Goal: Transaction & Acquisition: Purchase product/service

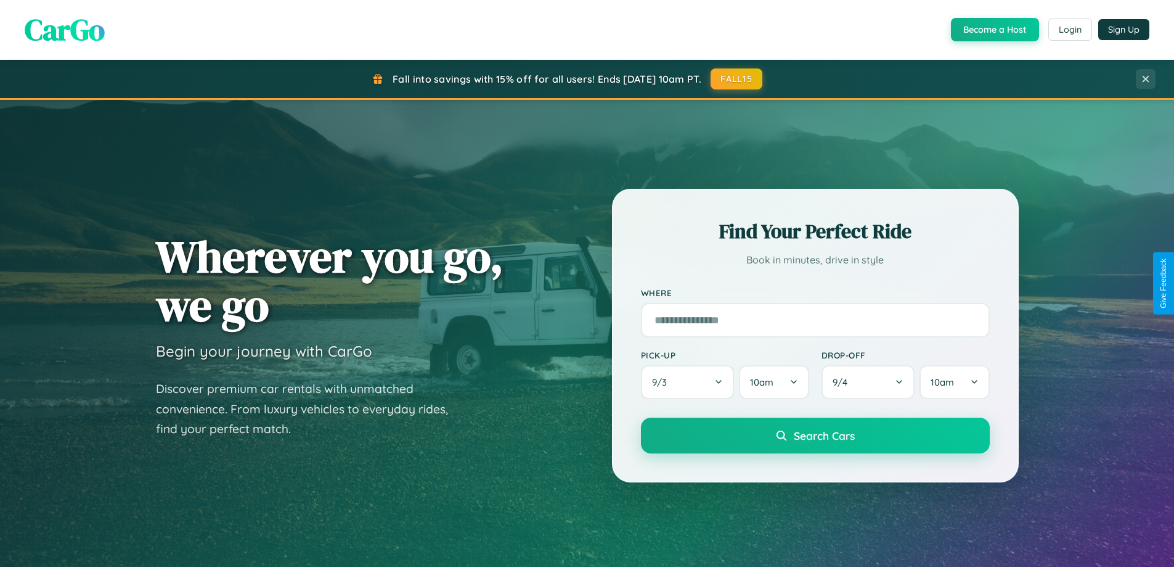
scroll to position [2372, 0]
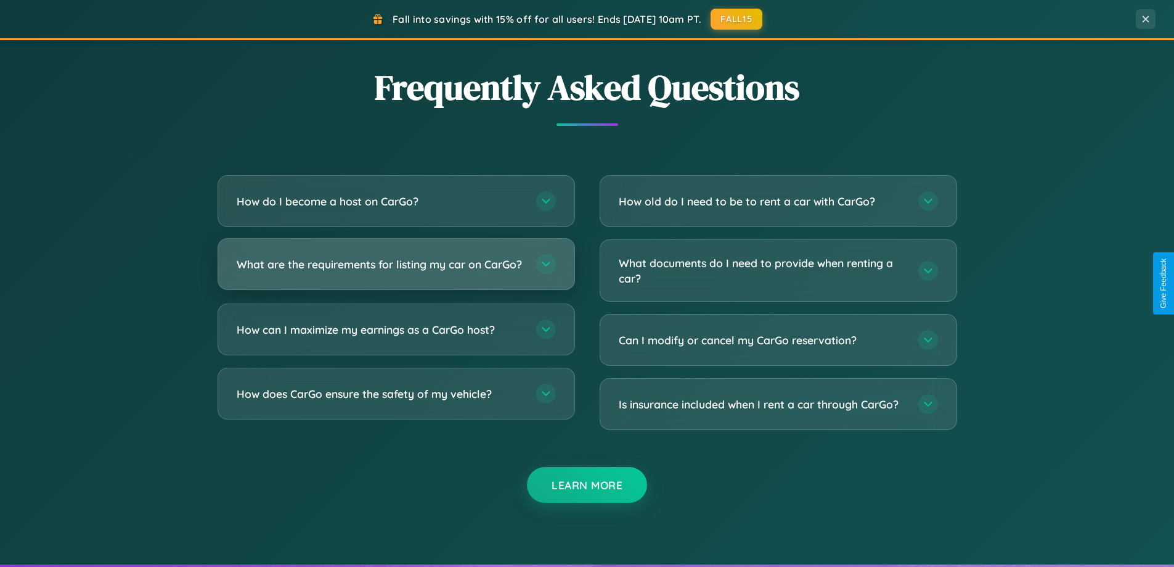
click at [396, 269] on h3 "What are the requirements for listing my car on CarGo?" at bounding box center [380, 263] width 287 height 15
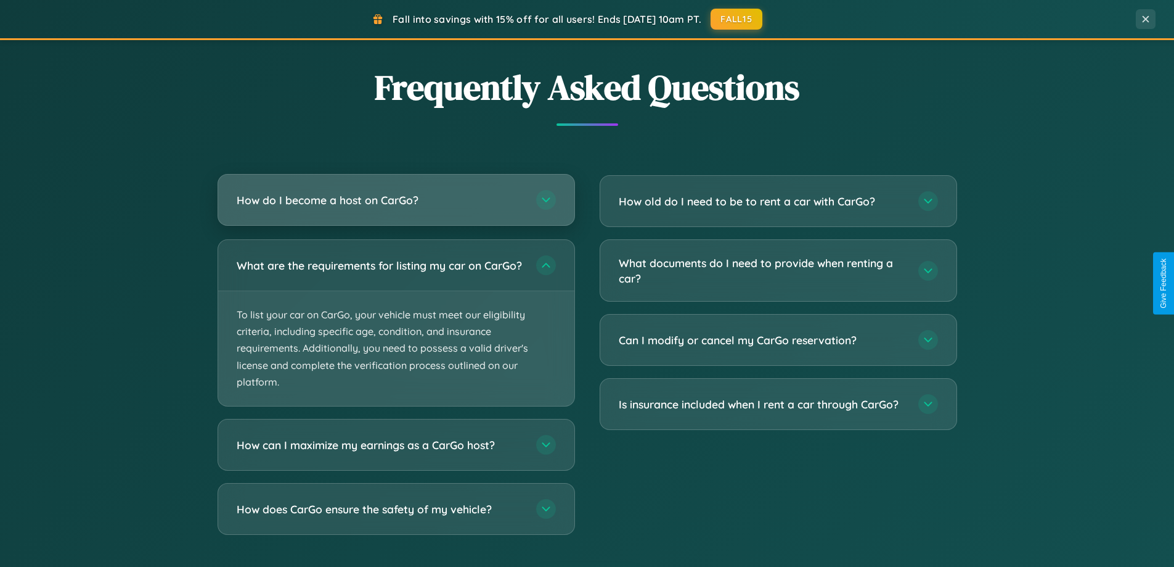
click at [396, 201] on h3 "How do I become a host on CarGo?" at bounding box center [380, 199] width 287 height 15
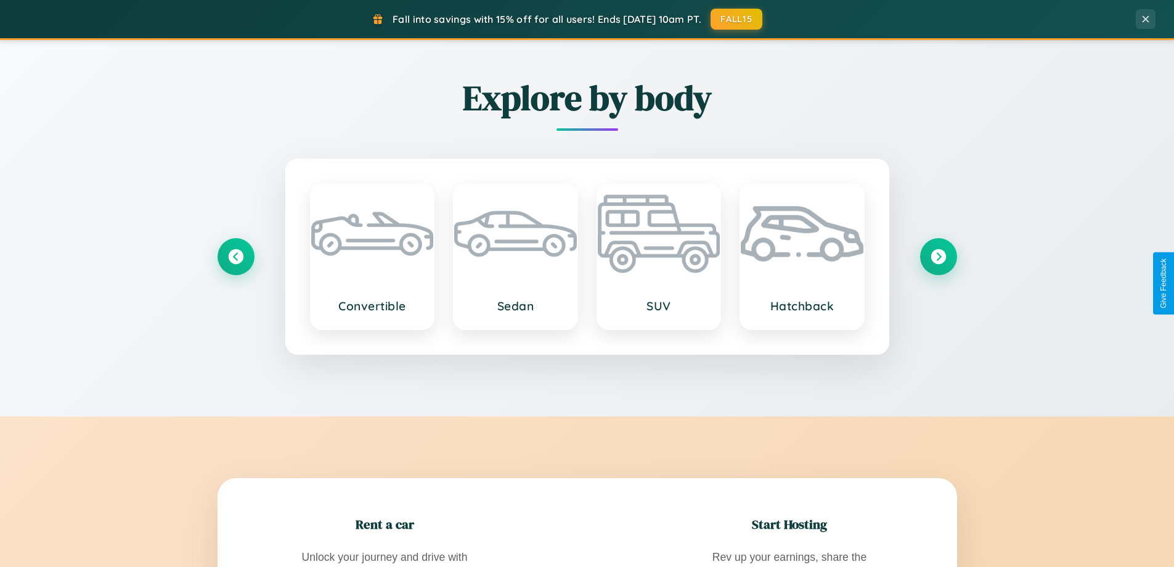
scroll to position [0, 0]
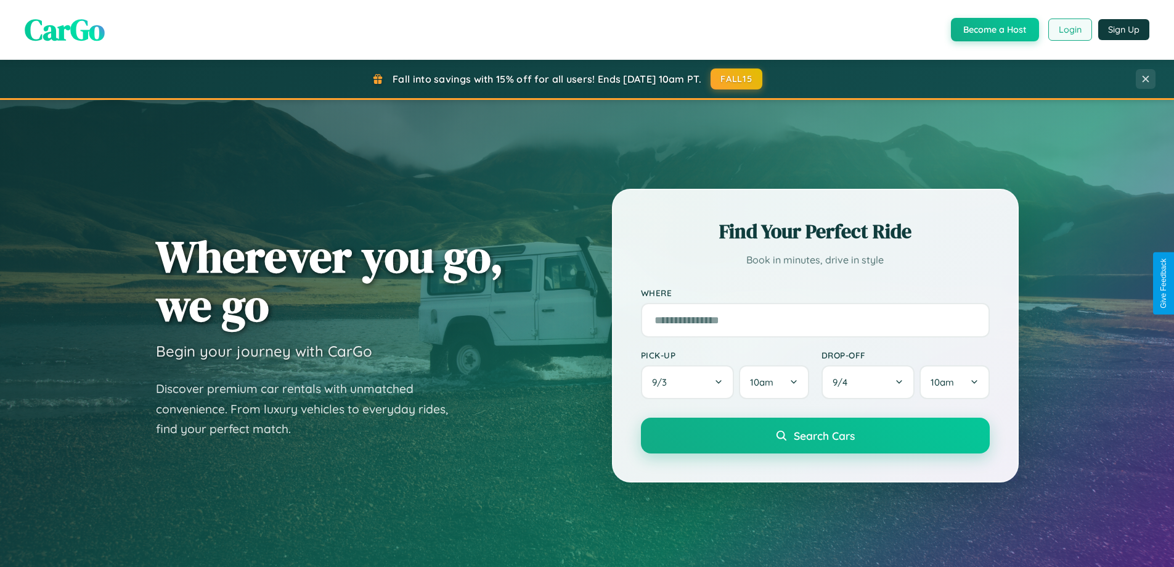
click at [1070, 30] on button "Login" at bounding box center [1071, 29] width 44 height 22
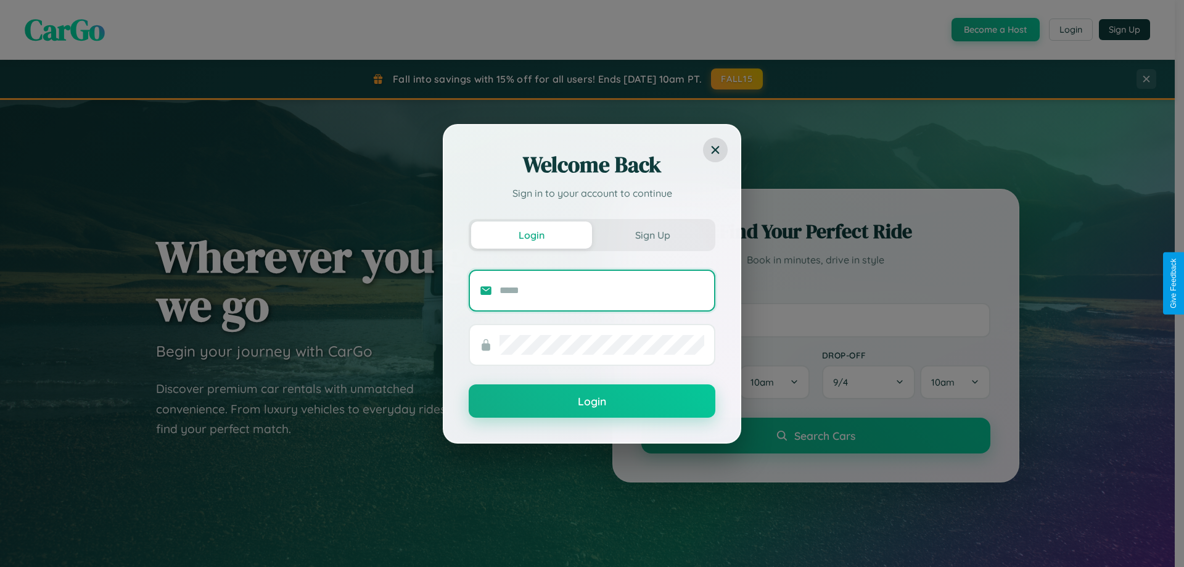
click at [602, 290] on input "text" at bounding box center [601, 291] width 205 height 20
type input "**********"
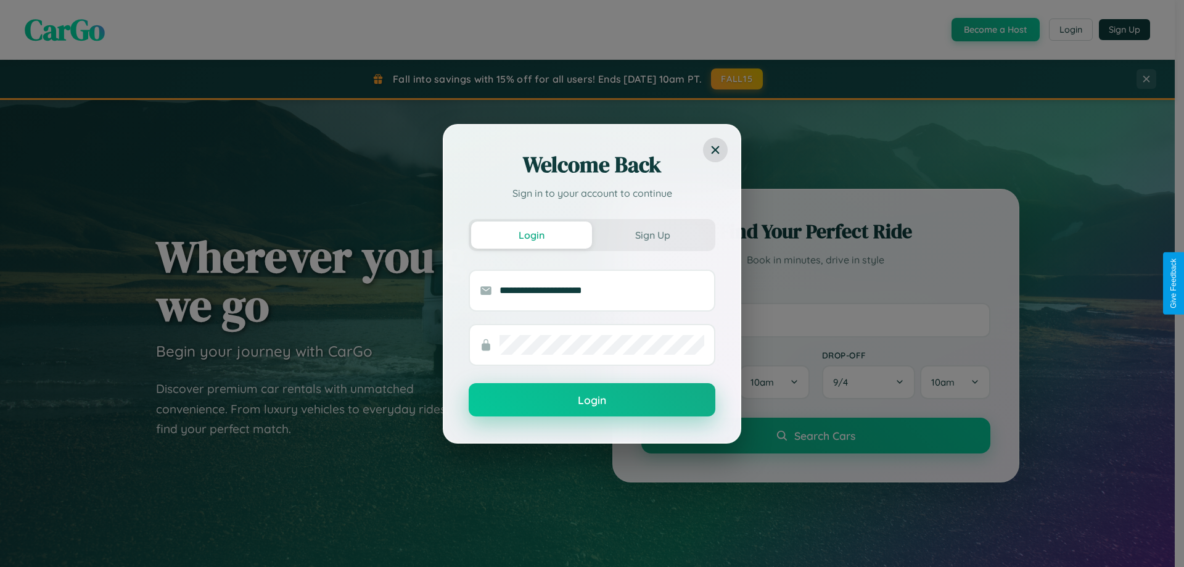
click at [592, 400] on button "Login" at bounding box center [592, 399] width 247 height 33
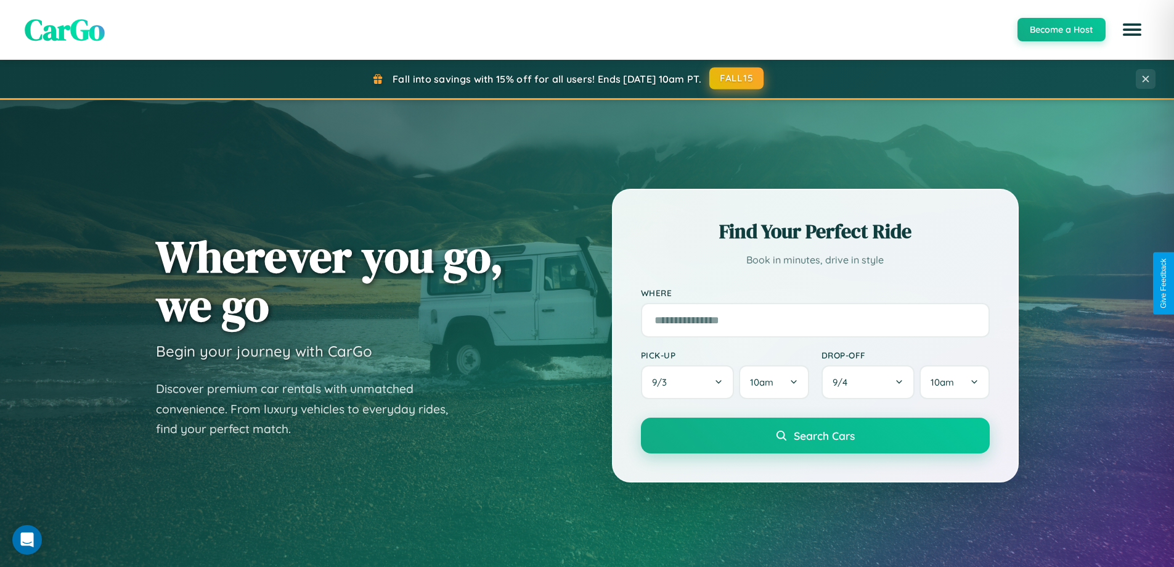
click at [737, 78] on button "FALL15" at bounding box center [737, 78] width 54 height 22
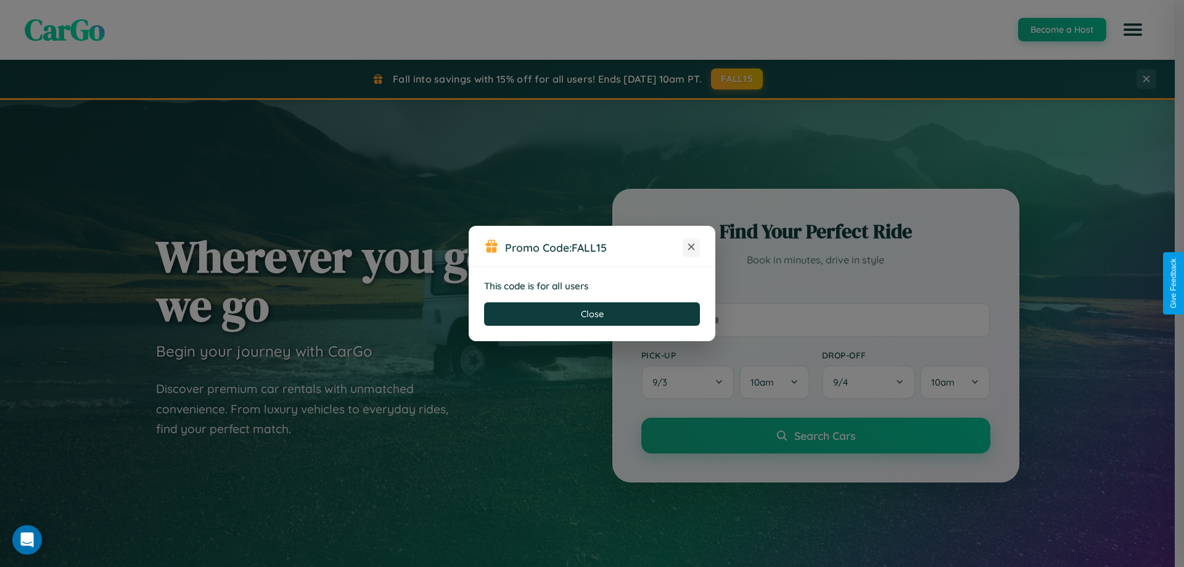
click at [691, 247] on icon at bounding box center [691, 246] width 12 height 12
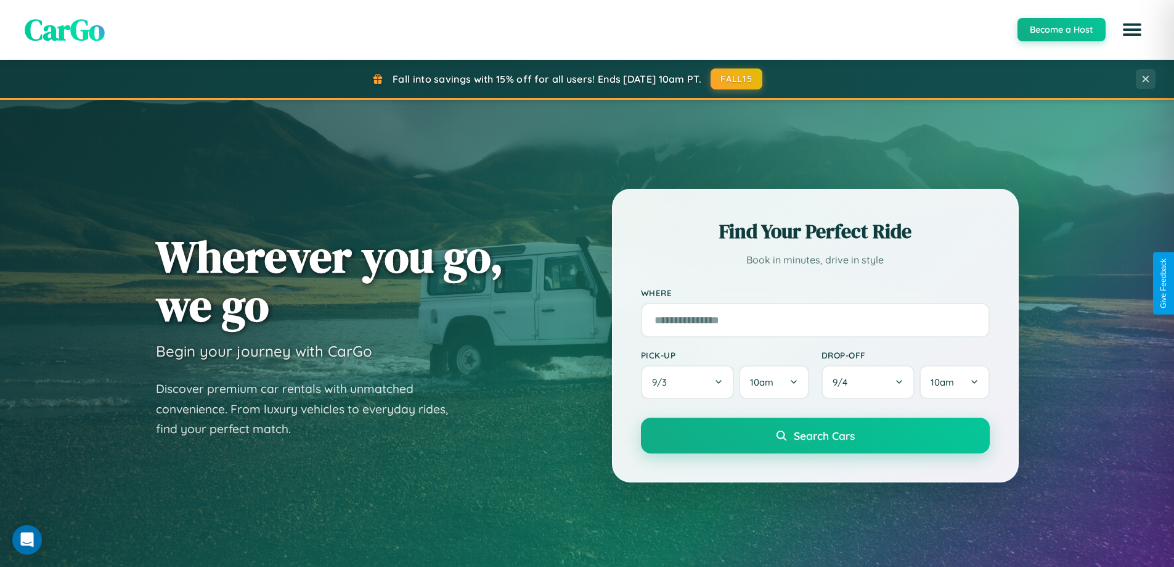
scroll to position [1086, 0]
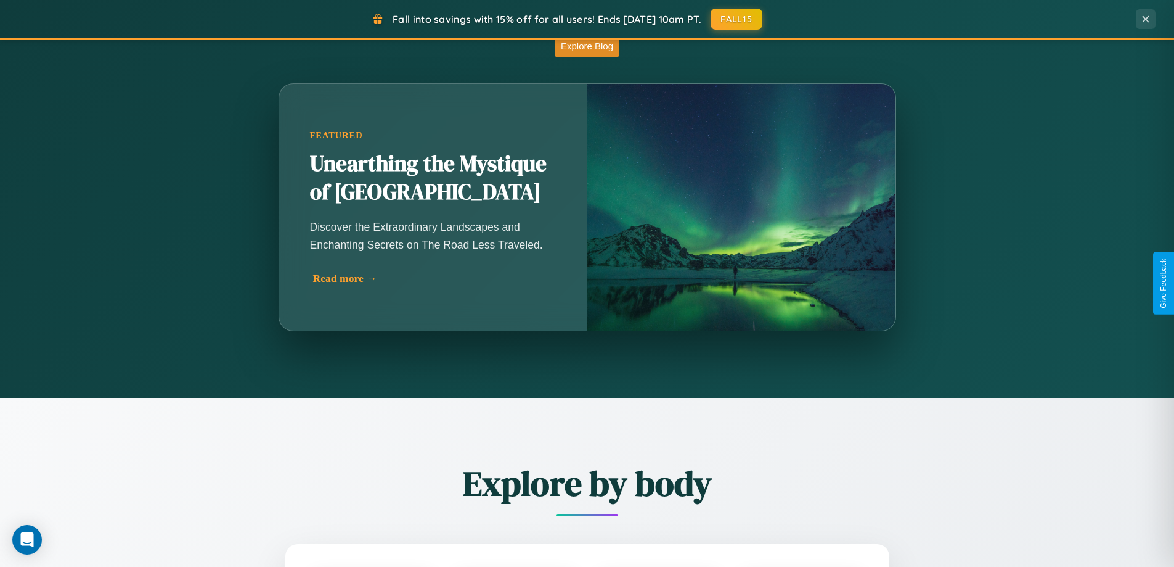
click at [433, 281] on div "Read more →" at bounding box center [436, 278] width 247 height 13
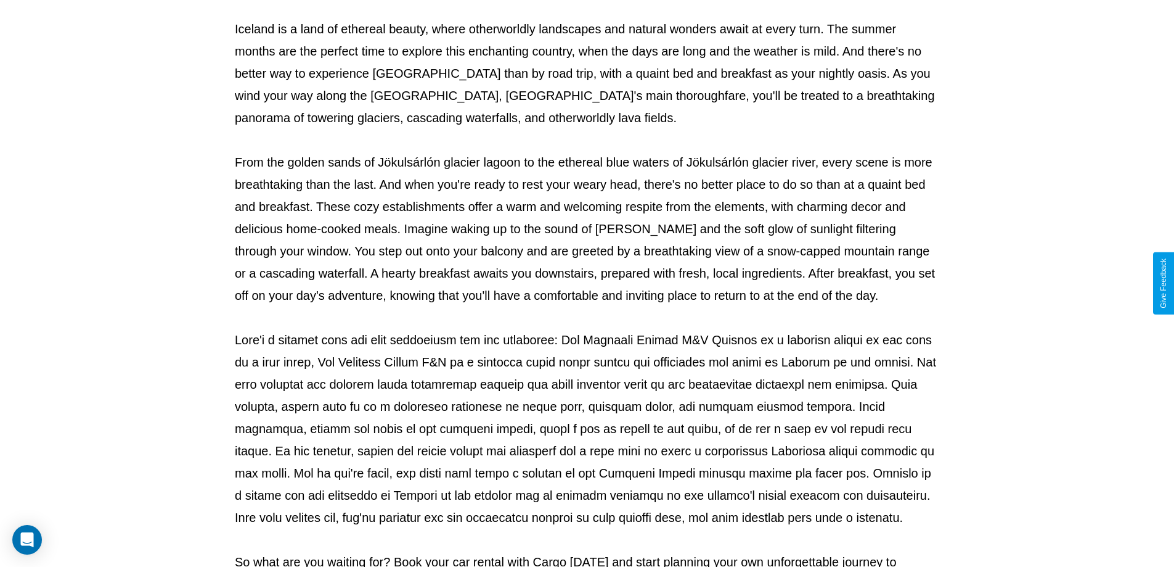
scroll to position [399, 0]
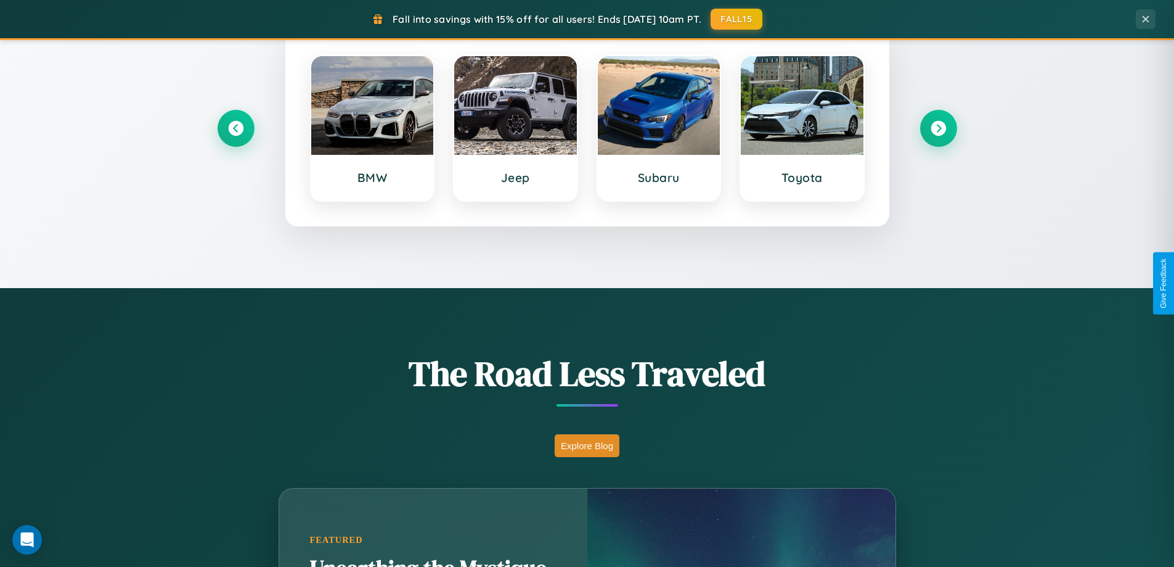
scroll to position [531, 0]
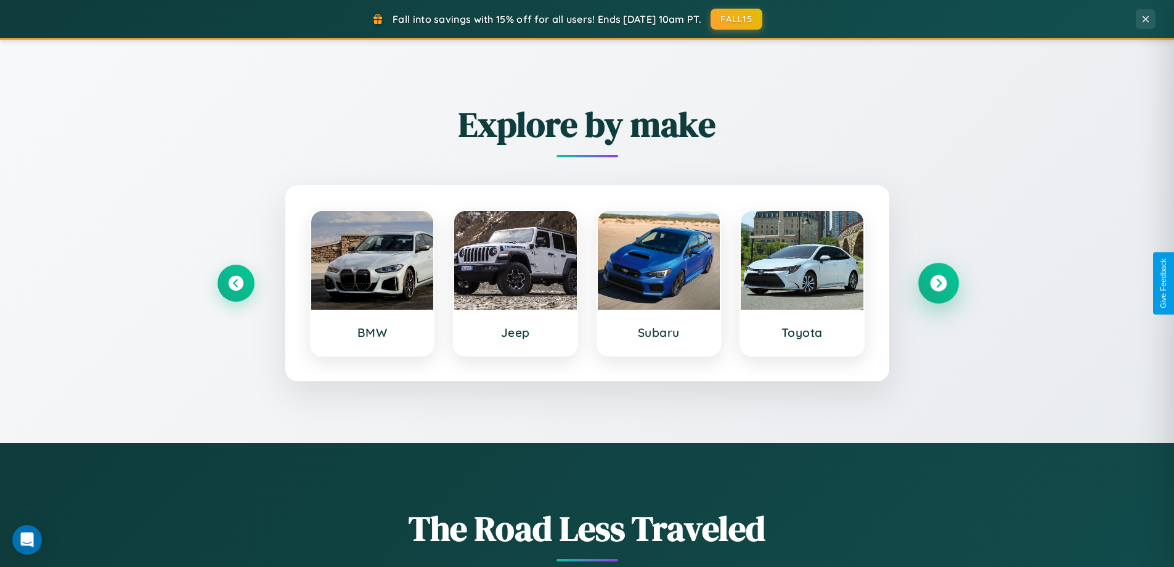
click at [938, 283] on icon at bounding box center [938, 283] width 17 height 17
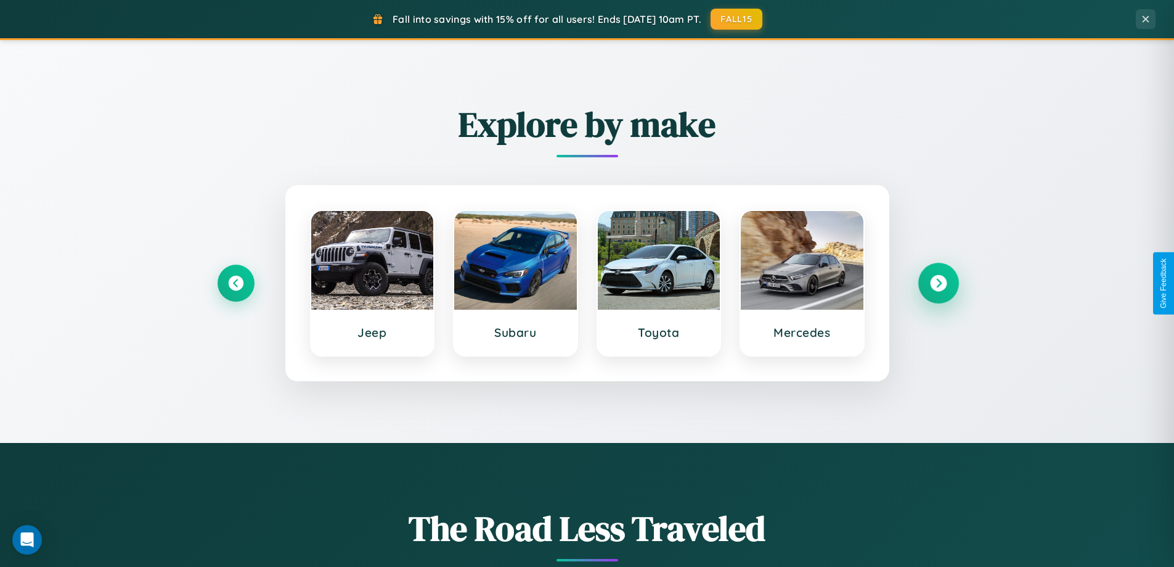
click at [938, 283] on icon at bounding box center [938, 283] width 17 height 17
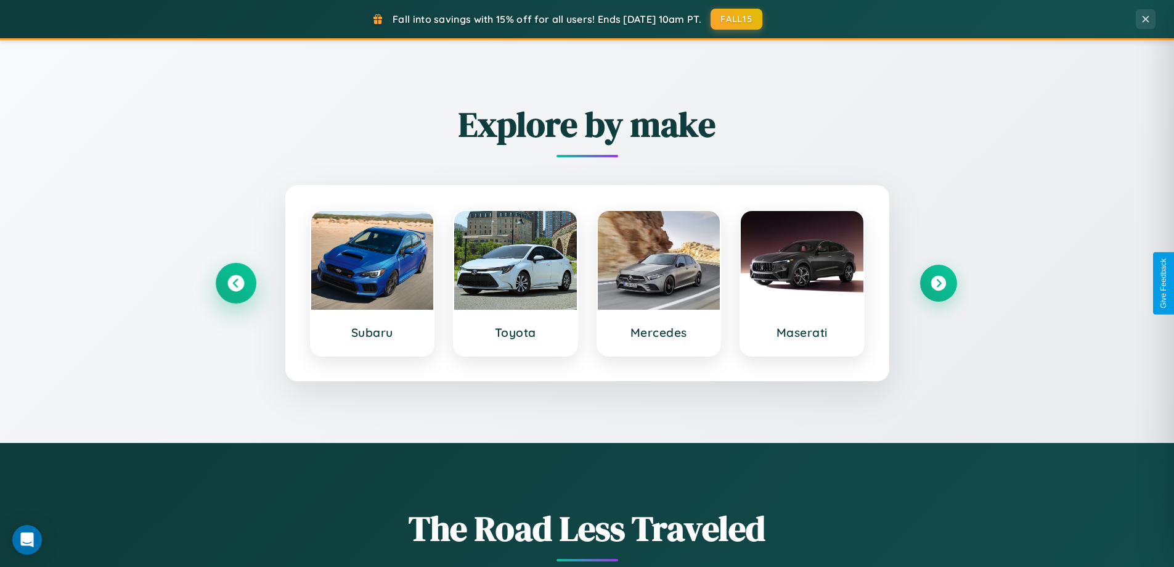
click at [236, 283] on icon at bounding box center [235, 283] width 17 height 17
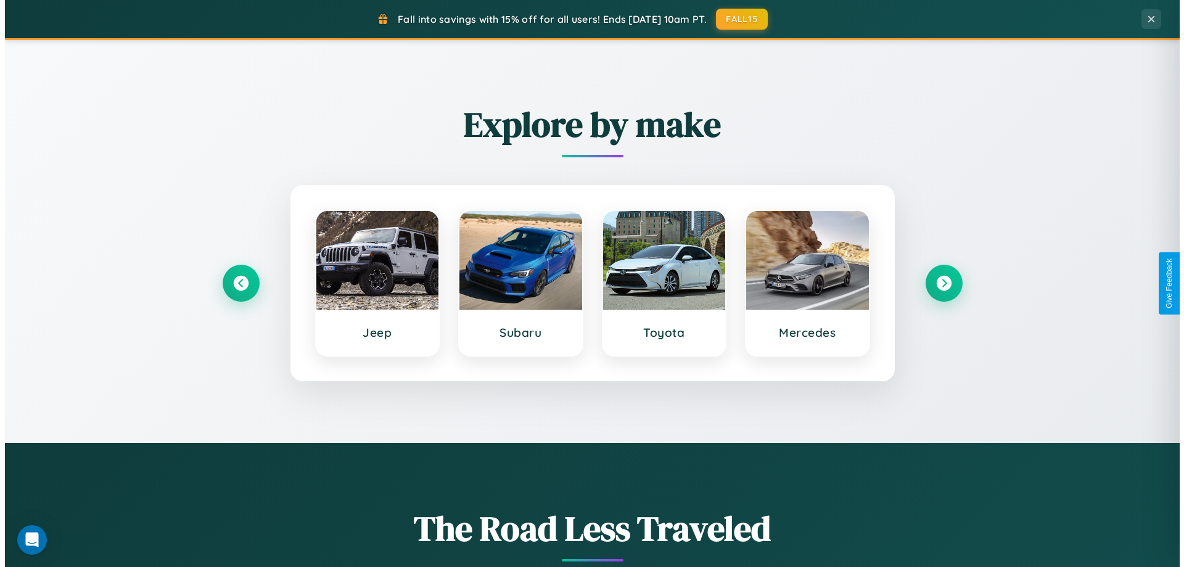
scroll to position [0, 0]
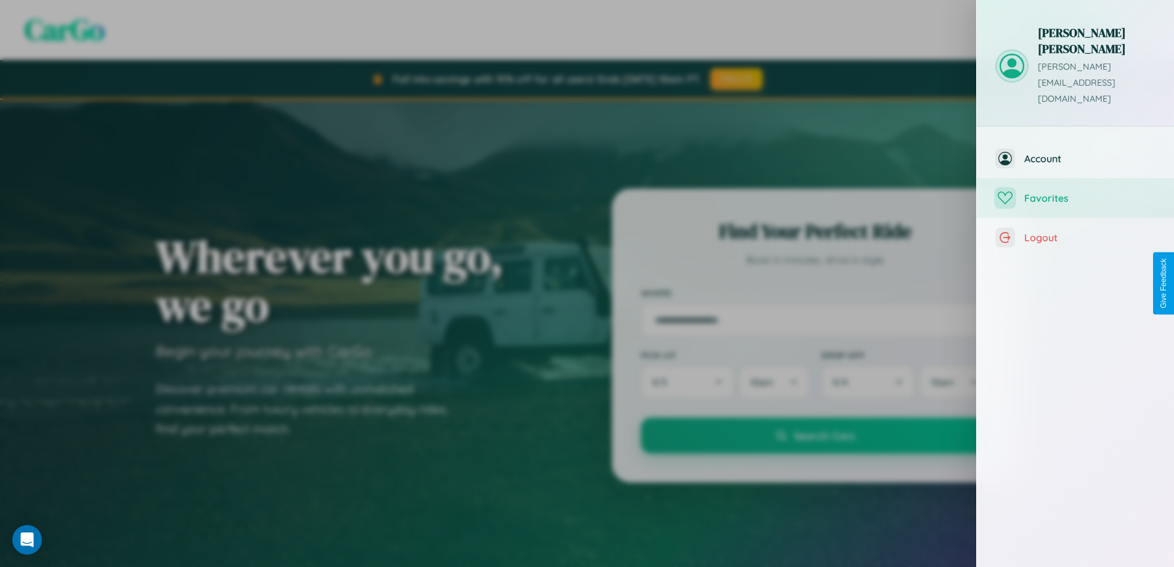
click at [1076, 192] on span "Favorites" at bounding box center [1090, 198] width 131 height 12
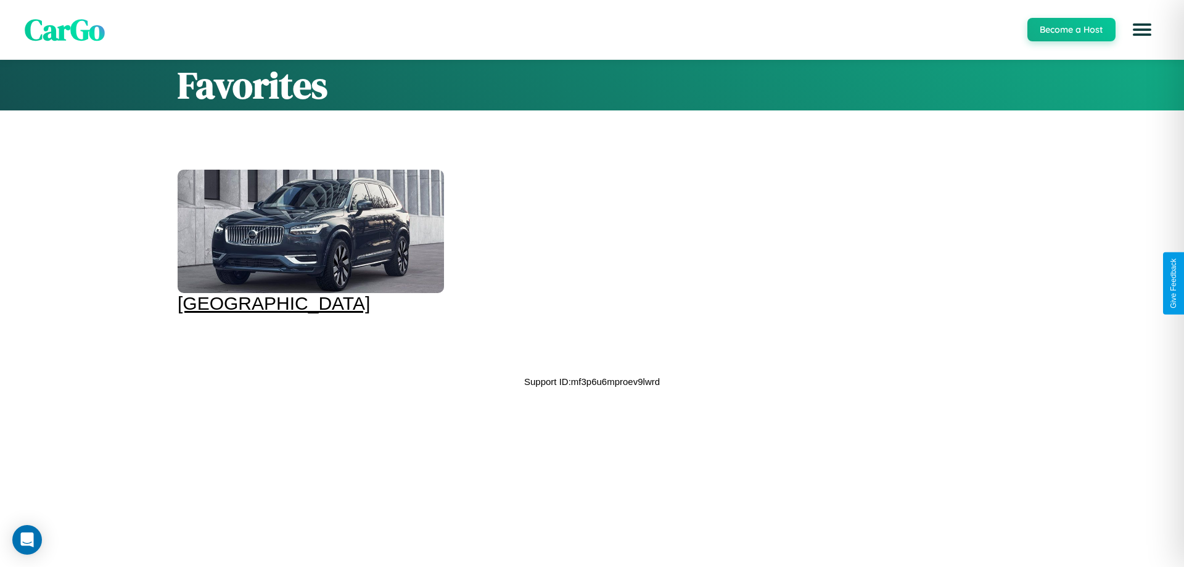
click at [309, 242] on div at bounding box center [311, 231] width 266 height 123
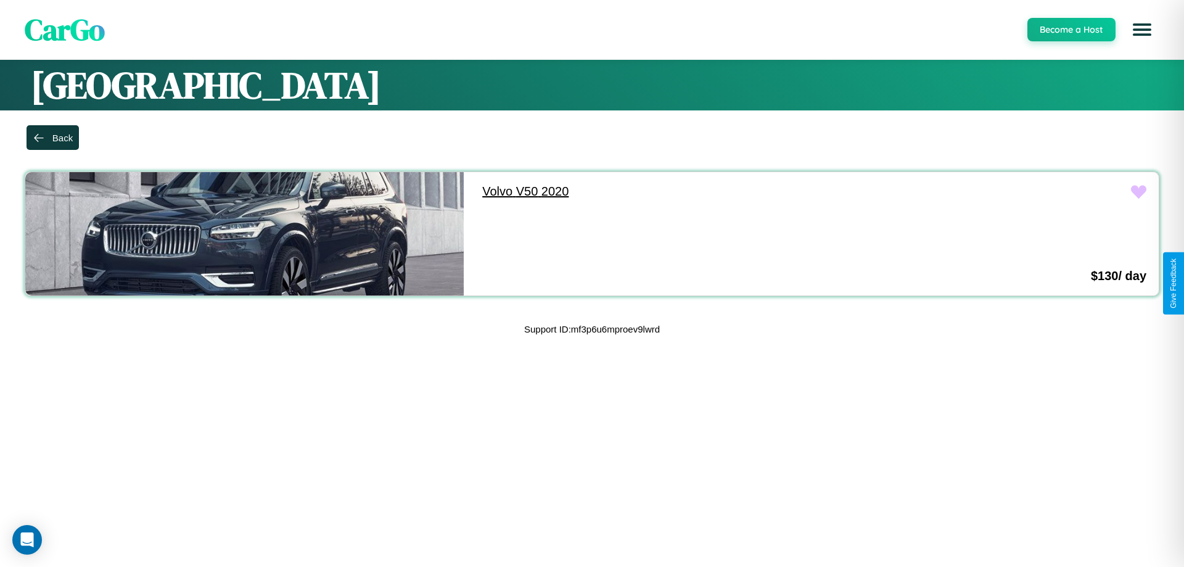
click at [683, 191] on link "Volvo V50 2020" at bounding box center [689, 191] width 438 height 39
